Goal: Transaction & Acquisition: Subscribe to service/newsletter

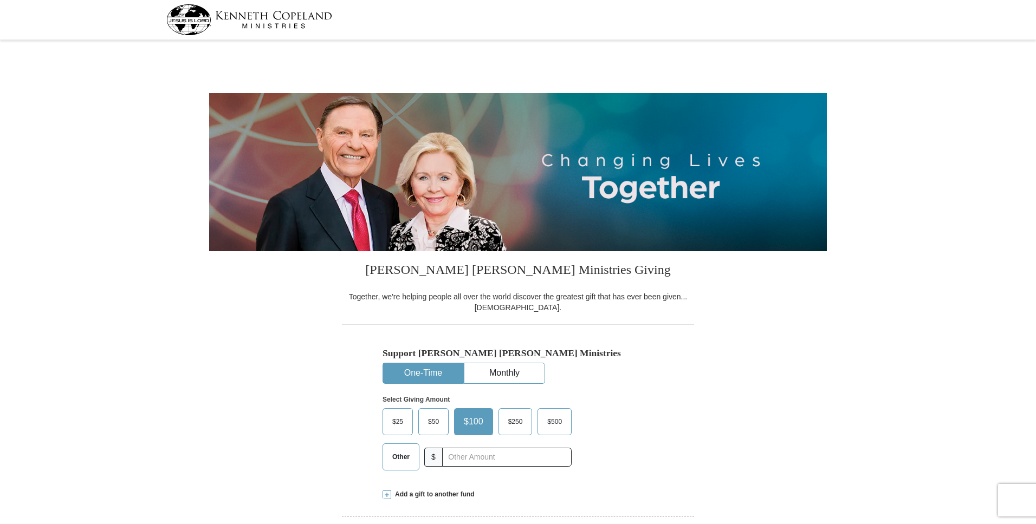
select select "IN"
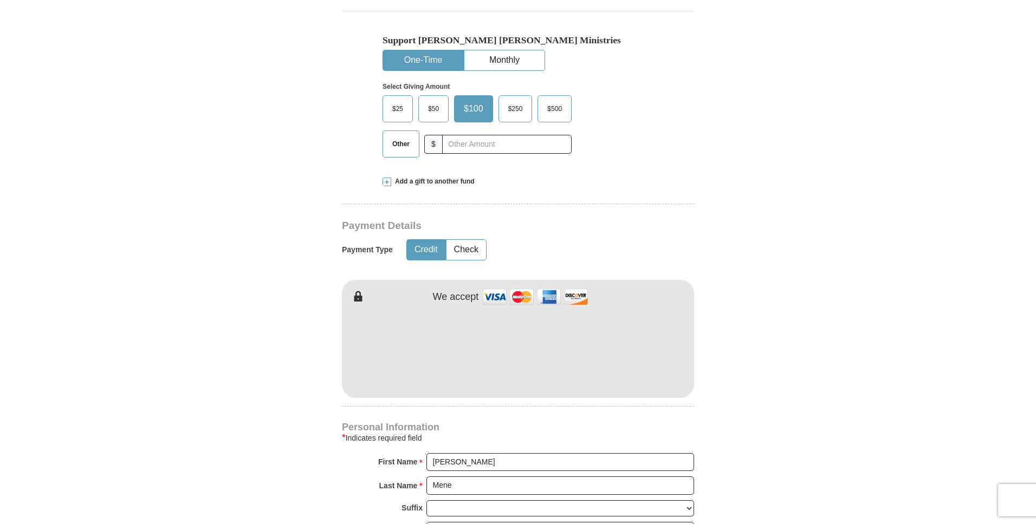
scroll to position [222, 0]
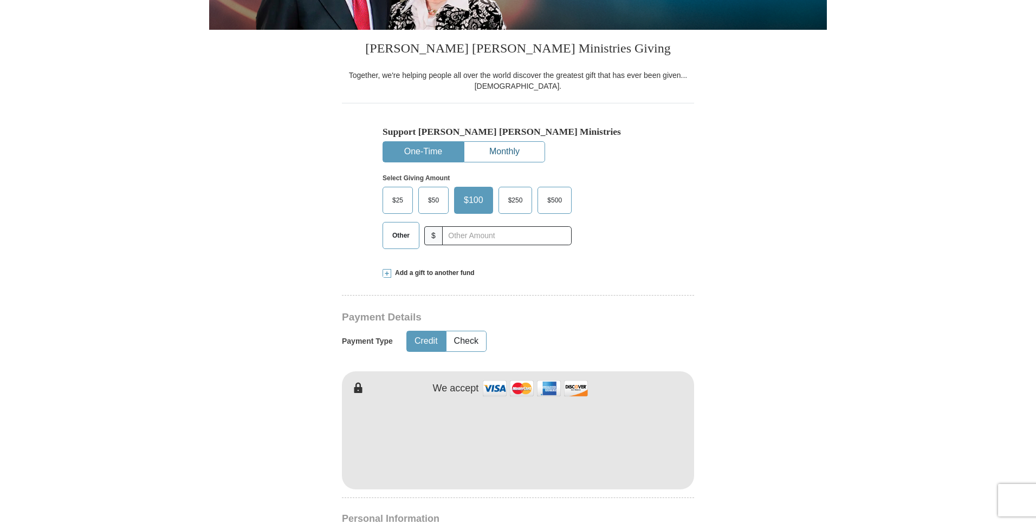
click at [493, 158] on button "Monthly" at bounding box center [504, 152] width 80 height 20
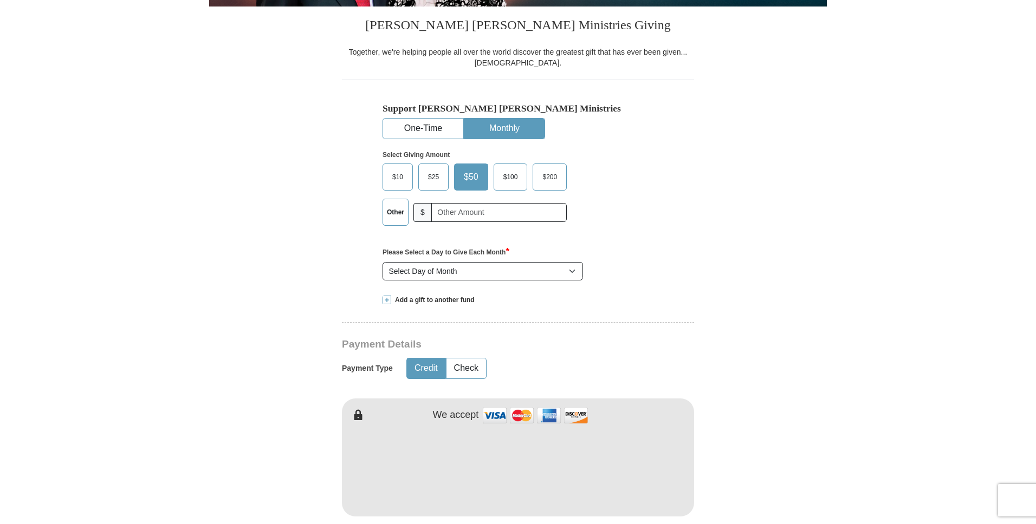
scroll to position [247, 0]
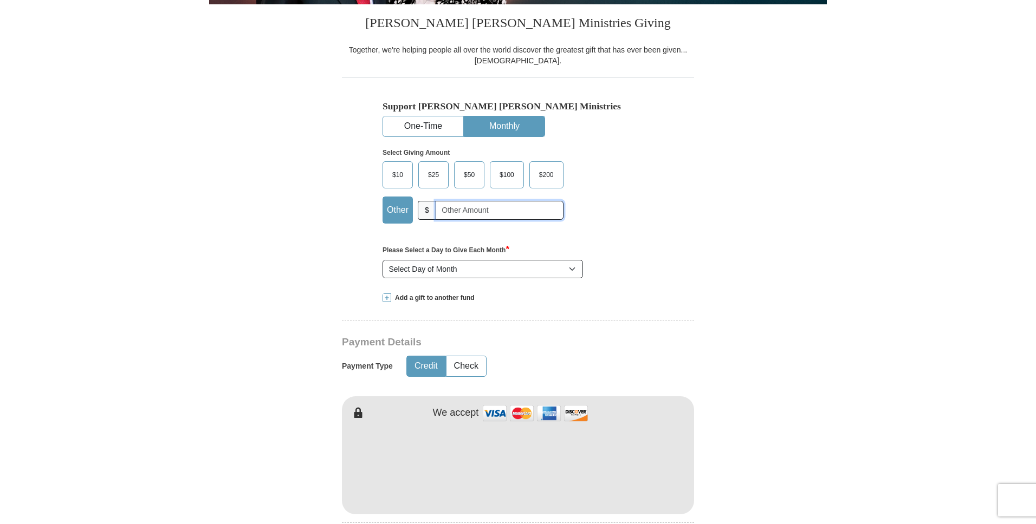
click at [442, 211] on input "text" at bounding box center [499, 210] width 128 height 19
type input "2"
click at [421, 177] on label "$25" at bounding box center [433, 175] width 29 height 26
click at [0, 0] on input "$25" at bounding box center [0, 0] width 0 height 0
click at [662, 193] on div "Support Kenneth Copeland Ministries One-Time Monthly Select Giving Amount Amoun…" at bounding box center [518, 179] width 352 height 205
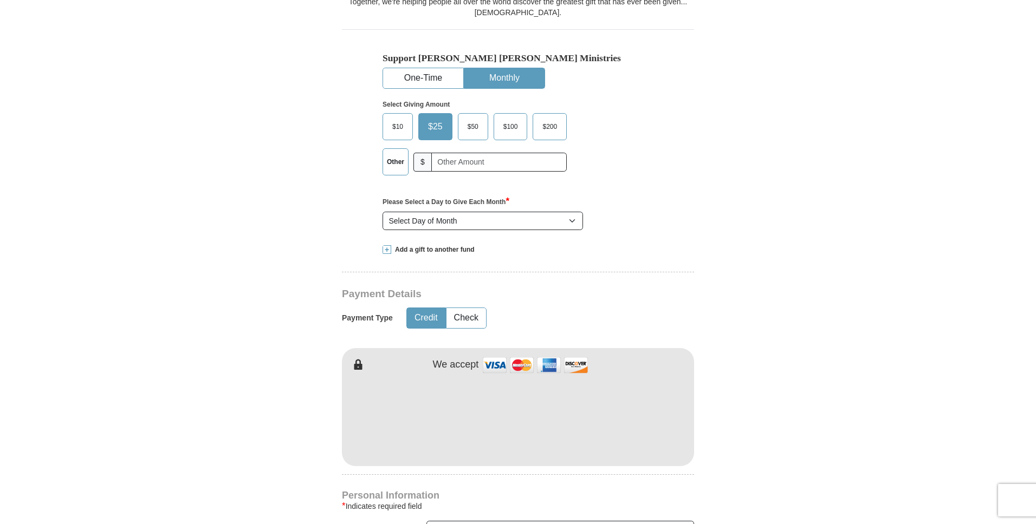
scroll to position [297, 0]
click at [577, 220] on select "Select Day of Month 1 2 3 4 5 6 7 8 9 10 11 12 13 14 15 16 17 18 19 20 21 22 23…" at bounding box center [482, 219] width 200 height 18
select select "1"
click at [382, 210] on select "Select Day of Month 1 2 3 4 5 6 7 8 9 10 11 12 13 14 15 16 17 18 19 20 21 22 23…" at bounding box center [482, 219] width 200 height 18
click at [646, 213] on div "Select Day of Month 1 2 3 4 5 6 7 8 9 10 11 12 13 14 15 16 17 18 19 20 21 22 23…" at bounding box center [518, 219] width 282 height 18
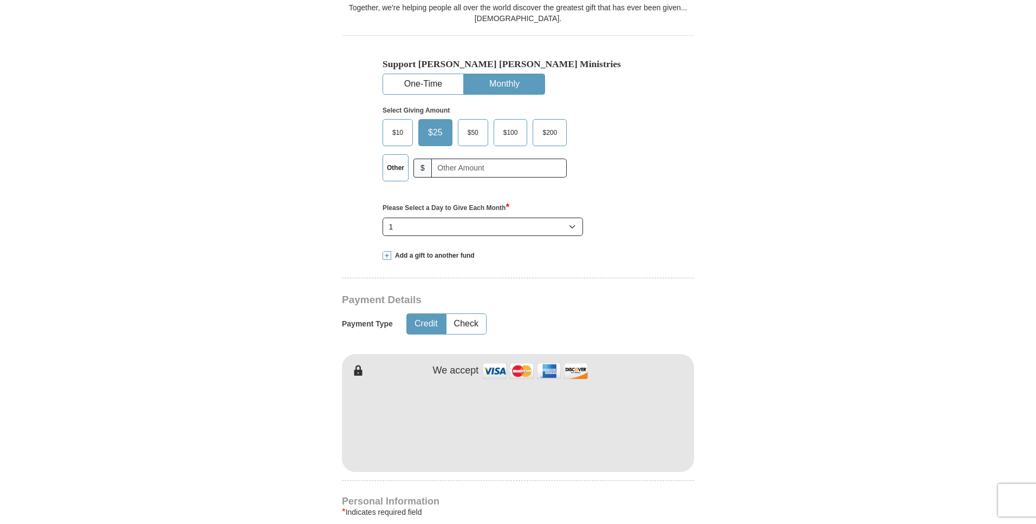
scroll to position [416, 0]
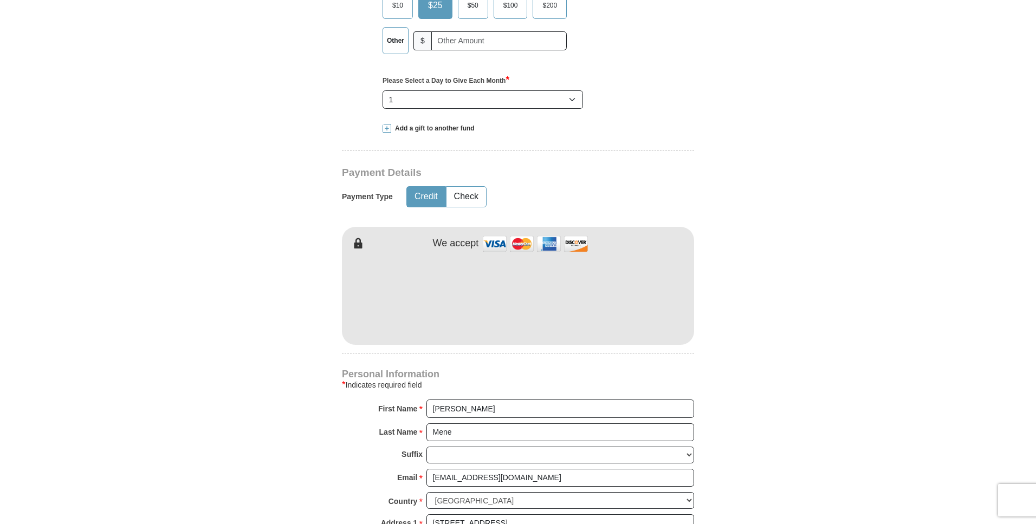
click at [711, 261] on form "Kenneth Copeland Ministries Giving Together, we're helping people all over the …" at bounding box center [517, 263] width 617 height 1272
click at [724, 259] on form "Kenneth Copeland Ministries Giving Together, we're helping people all over the …" at bounding box center [517, 263] width 617 height 1272
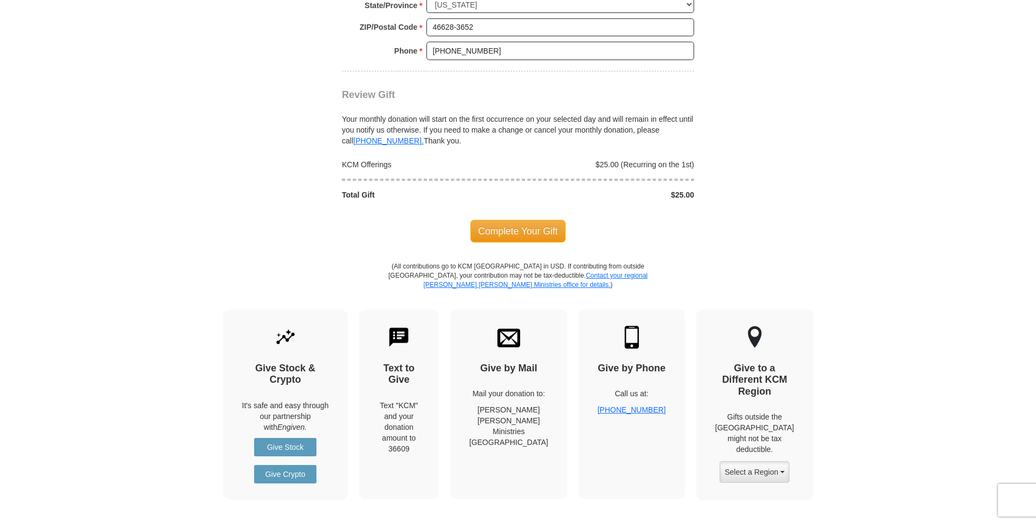
scroll to position [1004, 0]
click at [536, 230] on span "Complete Your Gift" at bounding box center [518, 232] width 96 height 23
